Goal: Use online tool/utility: Utilize a website feature to perform a specific function

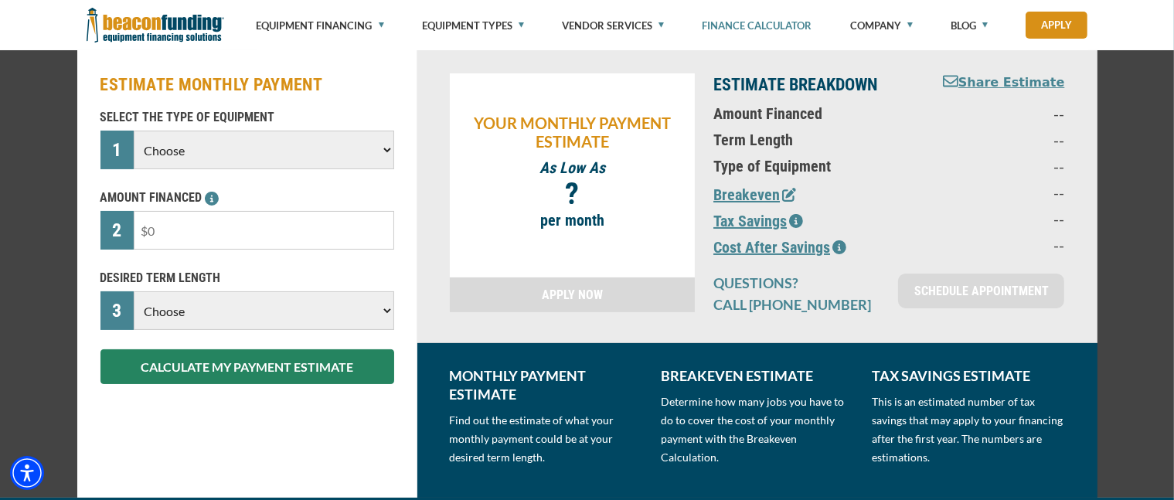
scroll to position [155, 0]
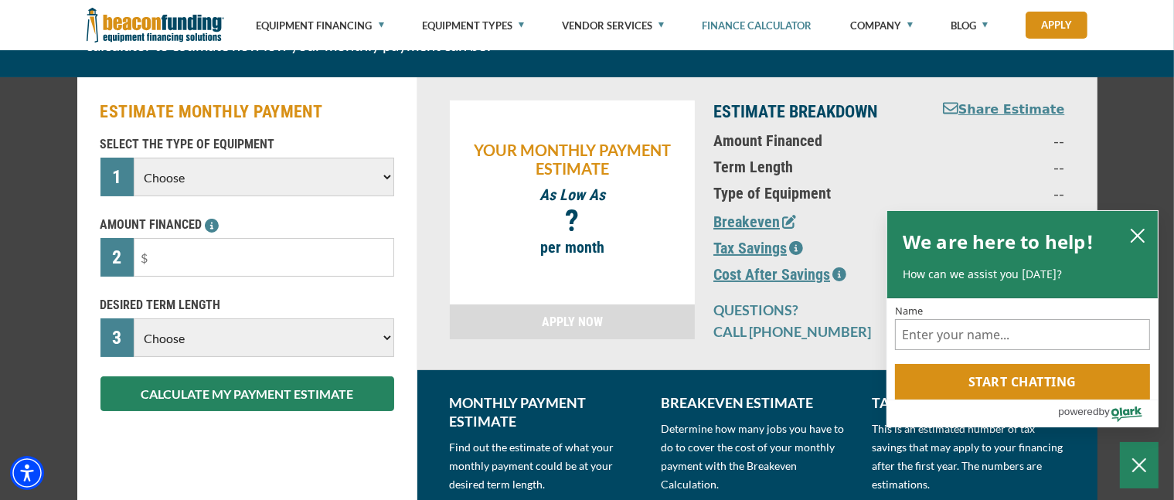
click at [327, 179] on select "Choose Backhoe Boom/Bucket Truck Chipper Commercial Mower Crane DTG/DTF Printin…" at bounding box center [264, 177] width 260 height 39
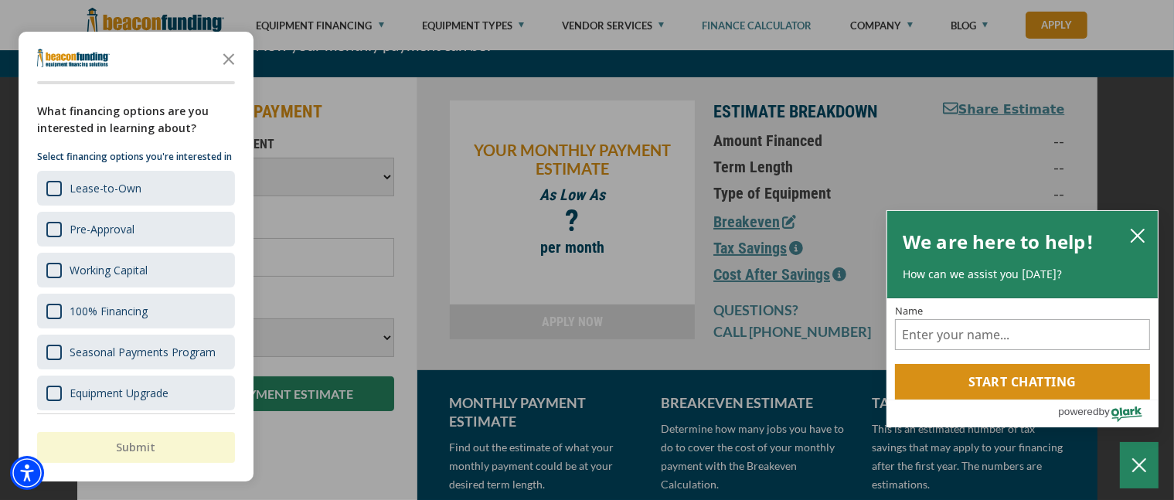
select select "23"
click at [134, 158] on select "Choose Backhoe Boom/Bucket Truck Chipper Commercial Mower Crane DTG/DTF Printin…" at bounding box center [264, 177] width 260 height 39
click at [224, 60] on icon "Close the survey" at bounding box center [228, 58] width 31 height 31
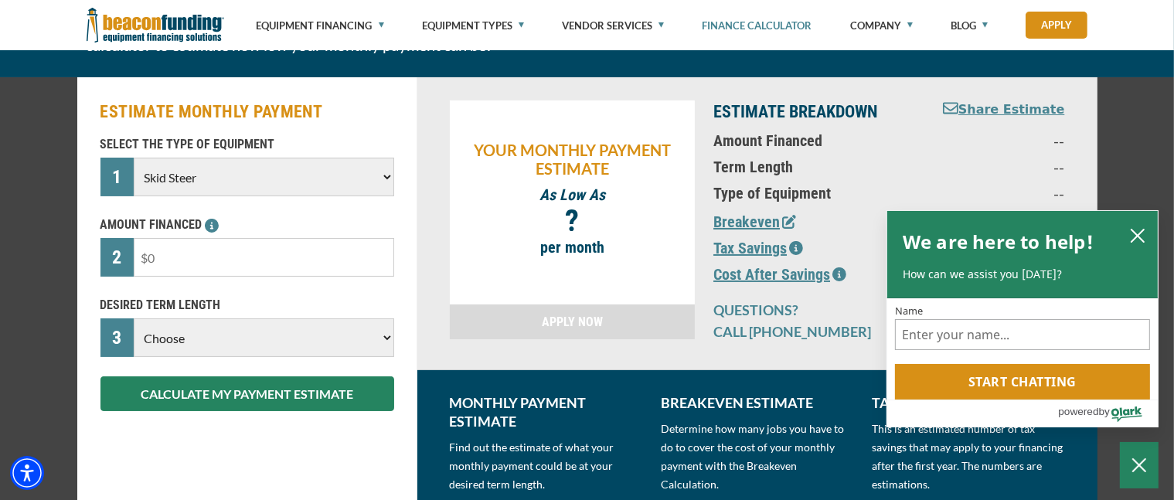
click at [199, 267] on input "text" at bounding box center [264, 257] width 260 height 39
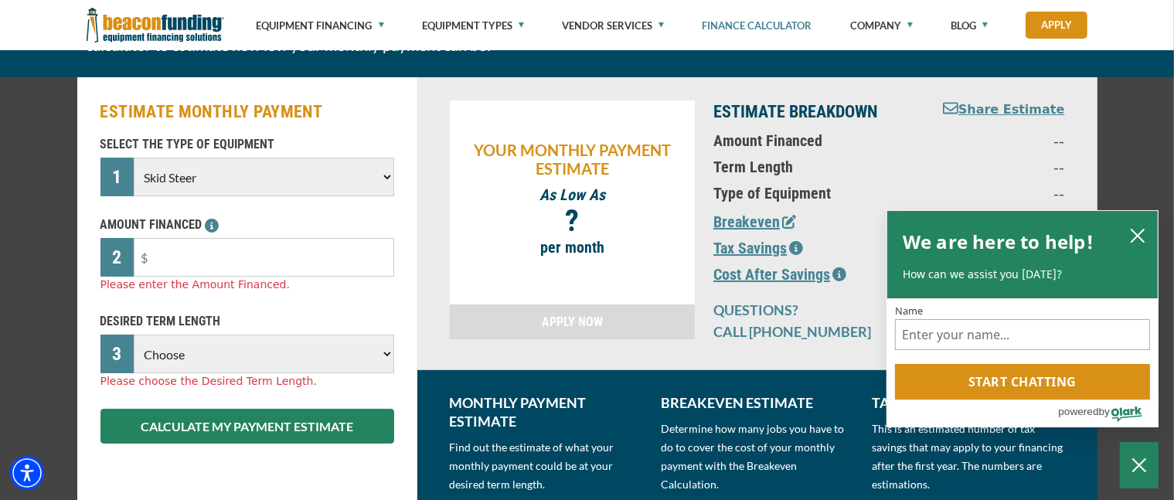
click at [219, 223] on p "AMOUNT FINANCED" at bounding box center [247, 225] width 294 height 19
drag, startPoint x: 175, startPoint y: 262, endPoint x: 148, endPoint y: 263, distance: 27.1
click at [148, 263] on input "text" at bounding box center [264, 257] width 260 height 39
type input "$45,000"
click at [179, 369] on div "DESIRED TERM LENGTH 3 Choose 36 Months 48 Months 60 Months Please choose the De…" at bounding box center [247, 350] width 312 height 77
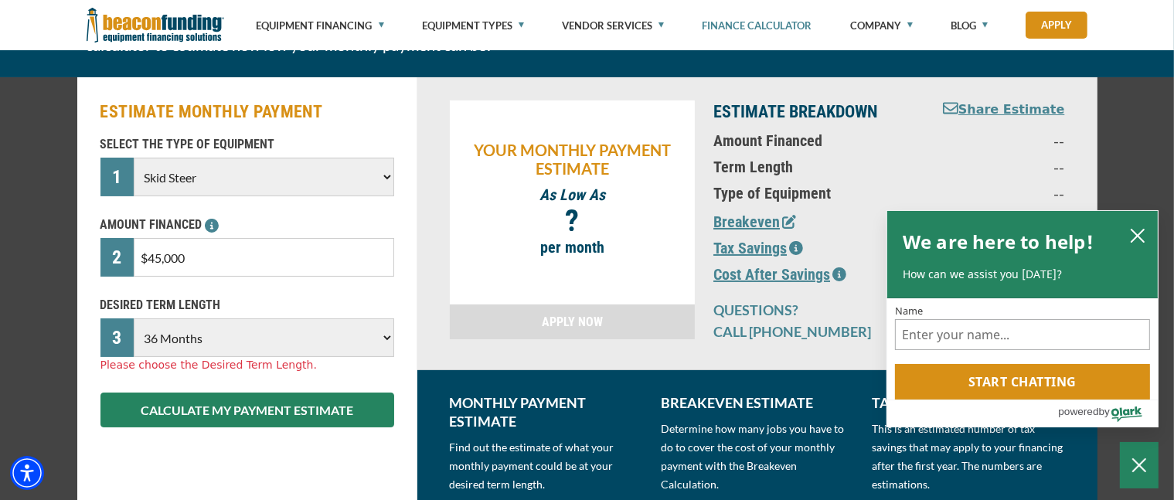
click at [134, 318] on select "Choose 36 Months 48 Months 60 Months" at bounding box center [264, 337] width 260 height 39
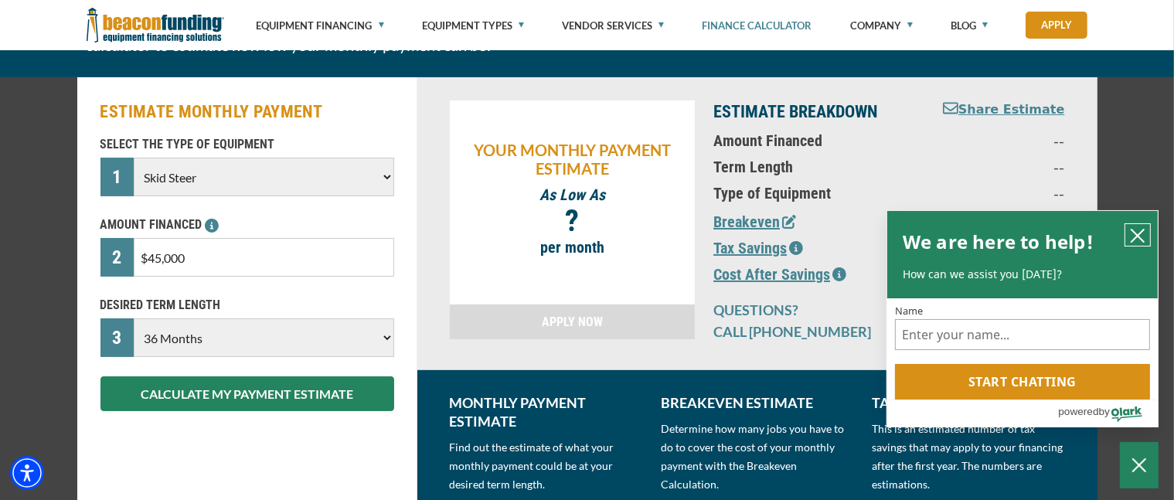
click at [1125, 236] on button "close chatbox" at bounding box center [1137, 235] width 25 height 22
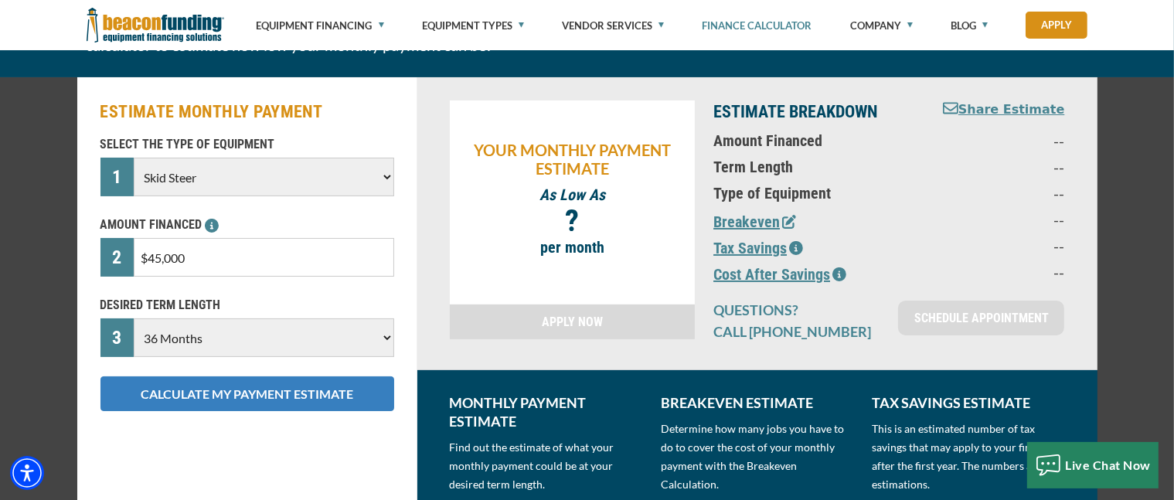
click at [293, 390] on button "CALCULATE MY PAYMENT ESTIMATE" at bounding box center [247, 393] width 294 height 35
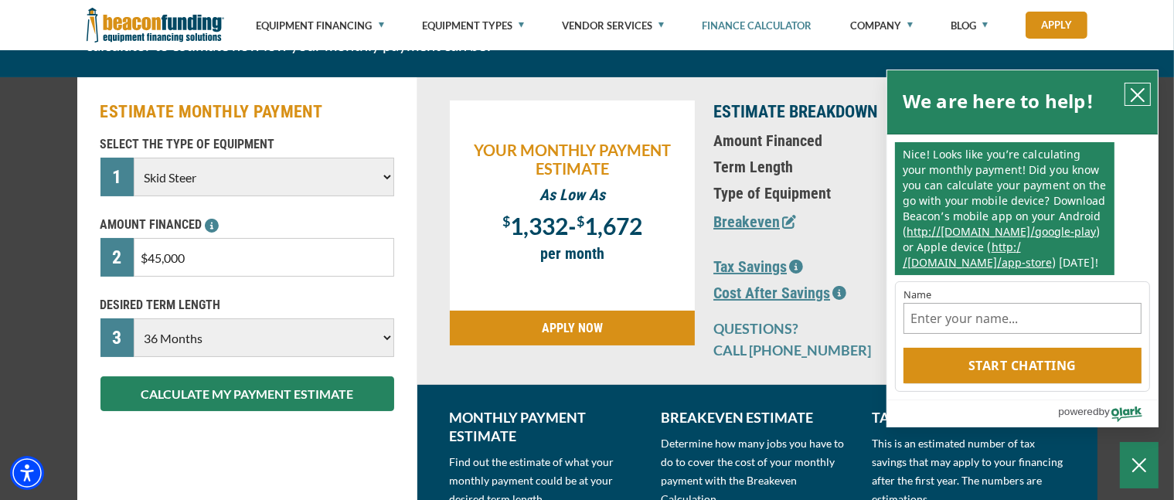
click at [1131, 89] on icon "close chatbox" at bounding box center [1137, 94] width 15 height 15
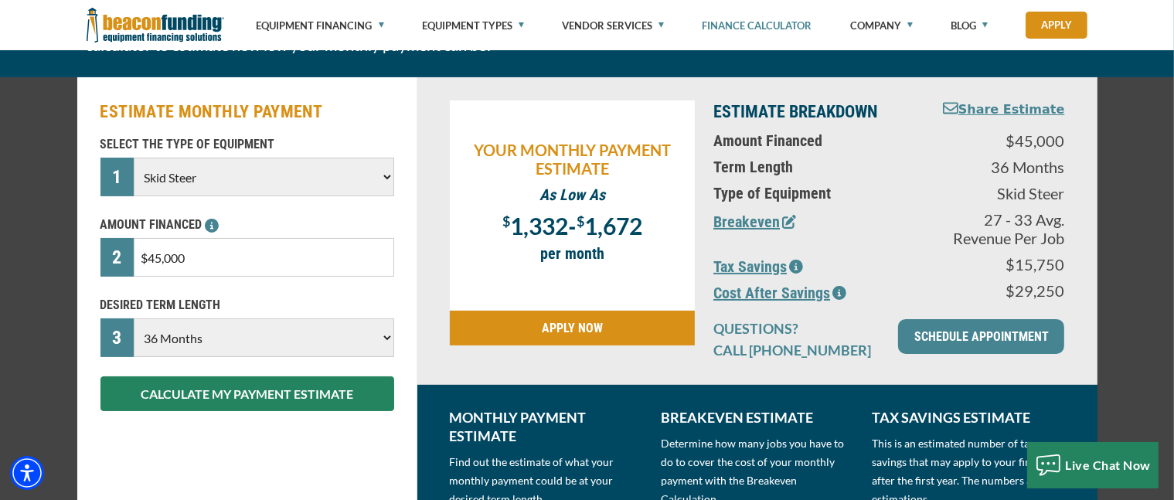
click at [312, 329] on select "Choose 36 Months 48 Months 60 Months" at bounding box center [264, 337] width 260 height 39
click at [134, 318] on select "Choose 36 Months 48 Months 60 Months" at bounding box center [264, 337] width 260 height 39
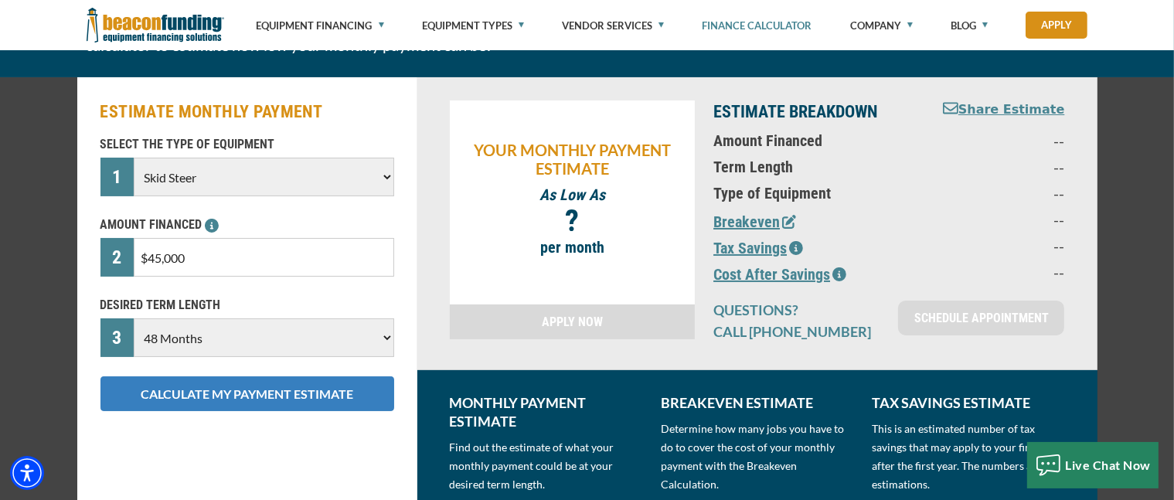
click at [301, 395] on button "CALCULATE MY PAYMENT ESTIMATE" at bounding box center [247, 393] width 294 height 35
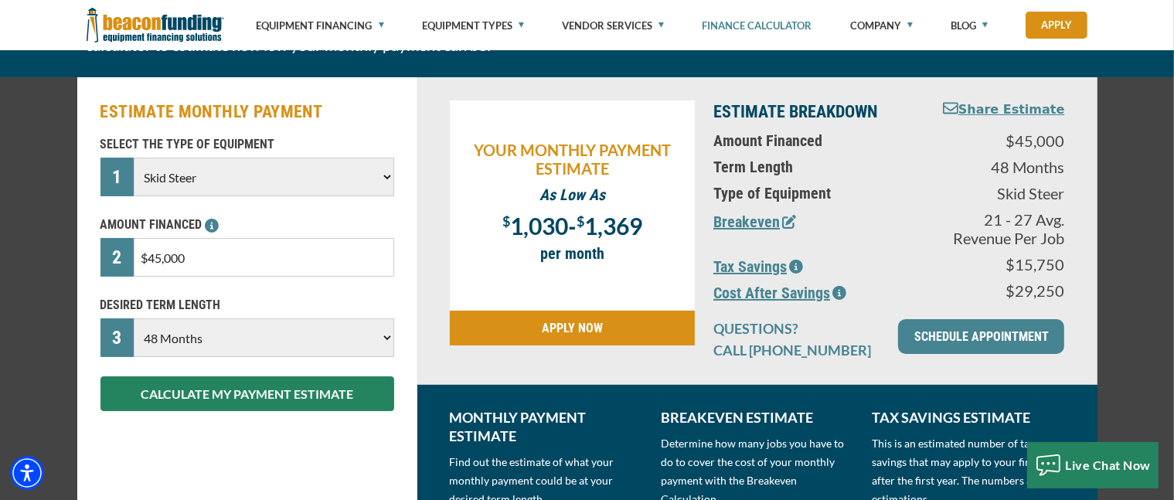
click at [313, 335] on select "Choose 36 Months 48 Months 60 Months" at bounding box center [264, 337] width 260 height 39
click at [134, 318] on select "Choose 36 Months 48 Months 60 Months" at bounding box center [264, 337] width 260 height 39
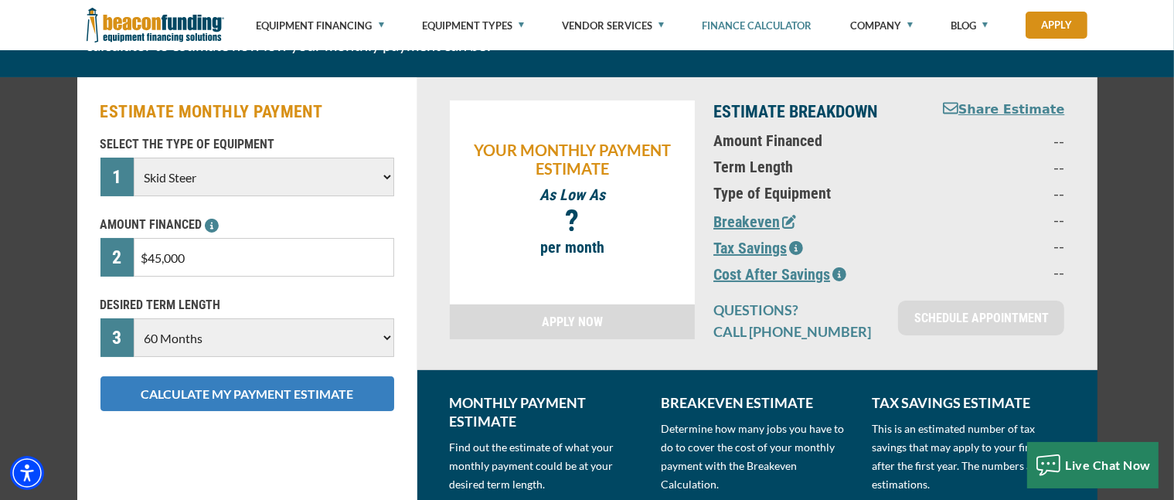
click at [317, 390] on button "CALCULATE MY PAYMENT ESTIMATE" at bounding box center [247, 393] width 294 height 35
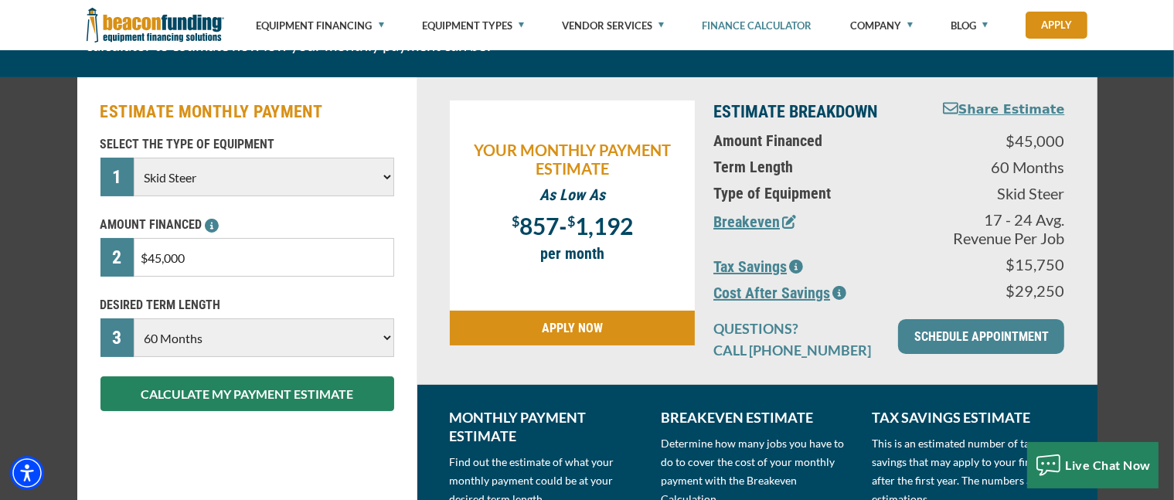
click at [794, 267] on icon "button" at bounding box center [796, 267] width 14 height 14
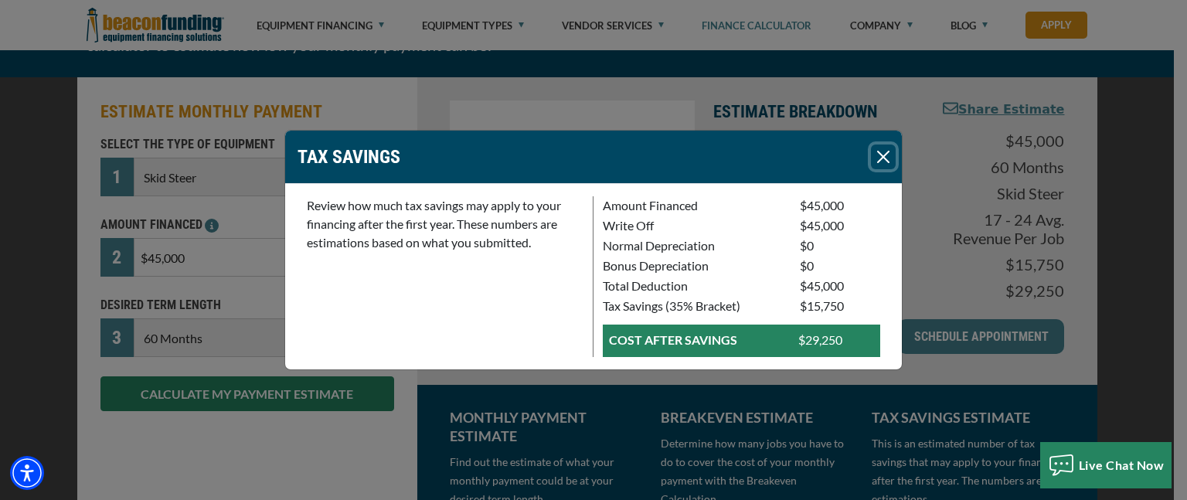
click at [875, 162] on button "Close" at bounding box center [883, 157] width 25 height 25
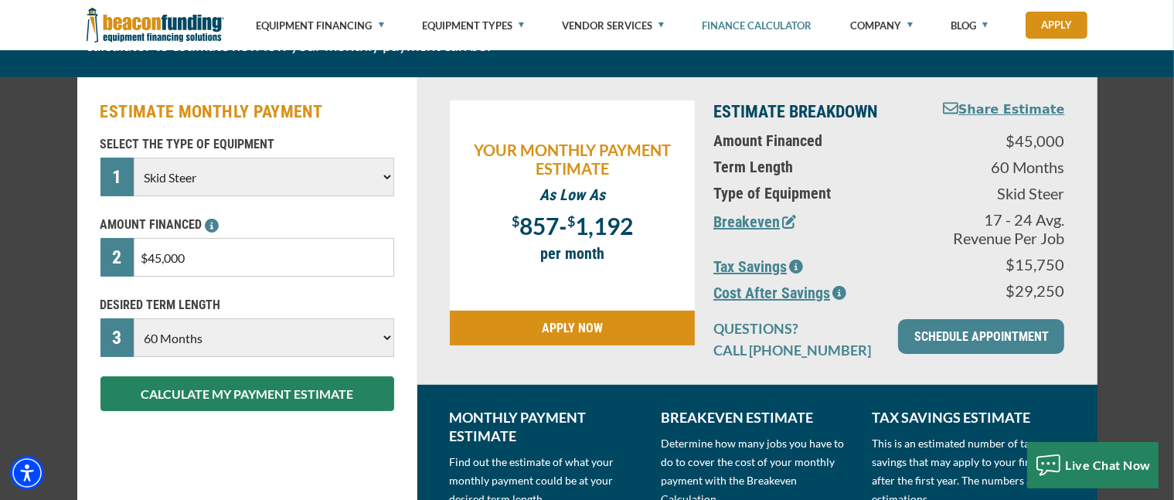
click at [225, 334] on select "Choose 36 Months 48 Months 60 Months" at bounding box center [264, 337] width 260 height 39
select select "0"
click at [134, 318] on select "Choose 36 Months 48 Months 60 Months" at bounding box center [264, 337] width 260 height 39
